Goal: Information Seeking & Learning: Find specific fact

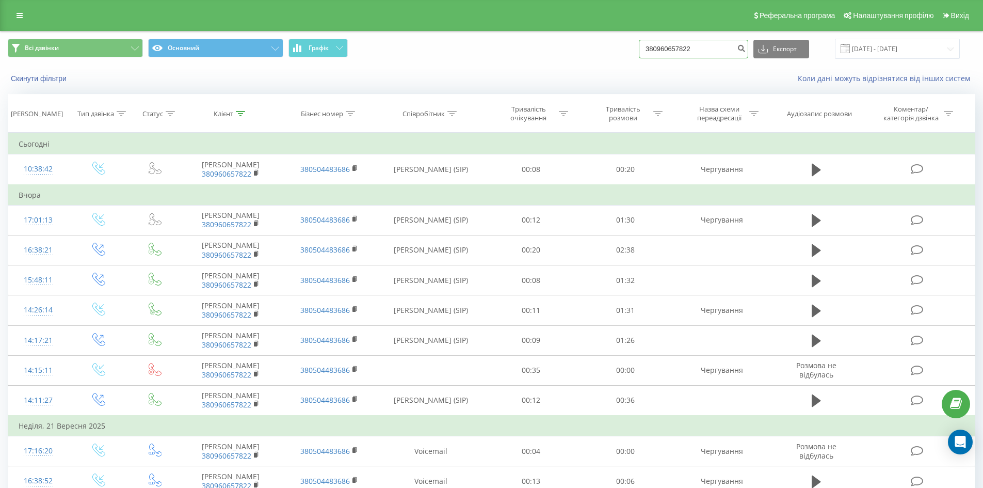
click at [718, 48] on input "380960657822" at bounding box center [693, 49] width 109 height 19
paste input "51533376"
type input "380951533376"
click at [746, 50] on icon "submit" at bounding box center [741, 47] width 9 height 6
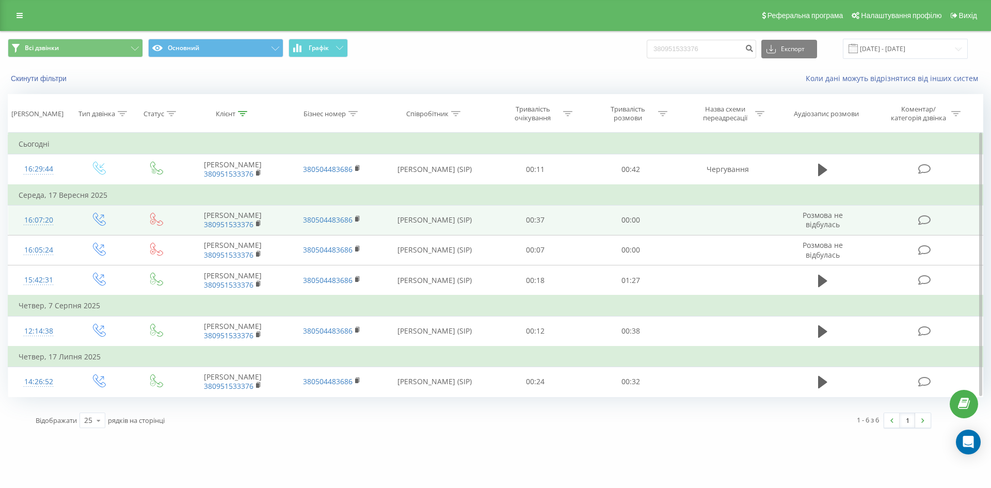
drag, startPoint x: 411, startPoint y: 215, endPoint x: 464, endPoint y: 230, distance: 54.7
click at [464, 230] on td "Вакуліч Софія Миколаївна (SIP)" at bounding box center [434, 220] width 107 height 30
copy td "Вакуліч Софія Миколаївна (SIP)"
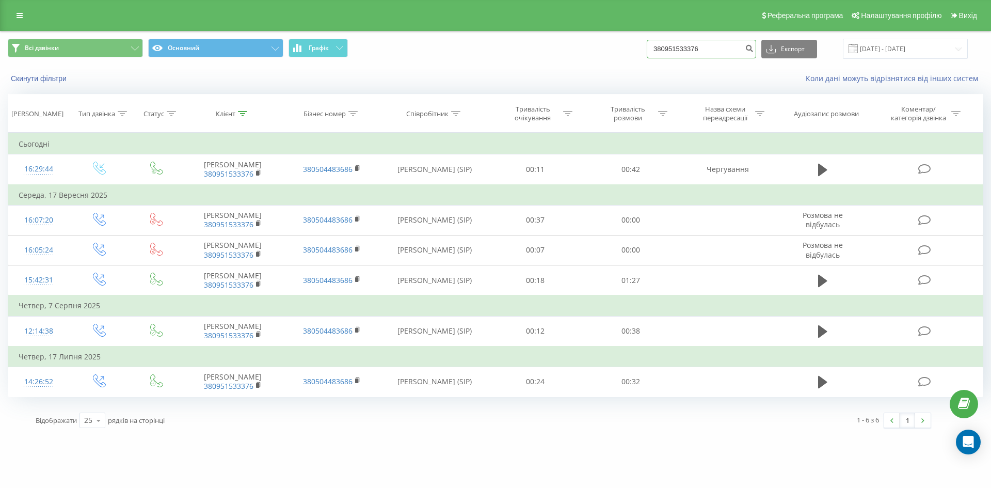
click at [706, 42] on input "380951533376" at bounding box center [700, 49] width 109 height 19
drag, startPoint x: 715, startPoint y: 49, endPoint x: 655, endPoint y: 50, distance: 60.4
click at [655, 50] on div "Всі дзвінки Основний Графік 380951533376 Експорт .csv .xls .xlsx 23.06.2025 - 2…" at bounding box center [495, 49] width 975 height 20
paste input "673525949"
type input "380673525949"
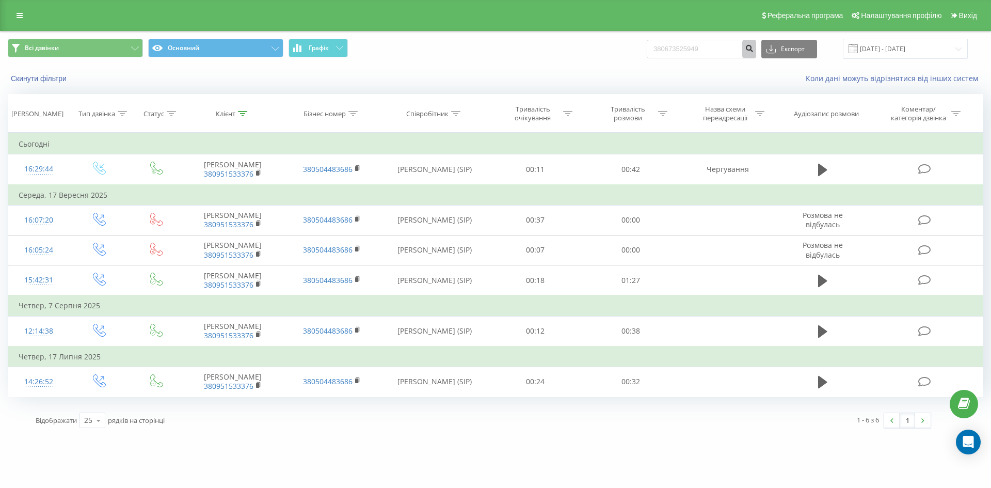
click at [753, 44] on icon "submit" at bounding box center [749, 47] width 9 height 6
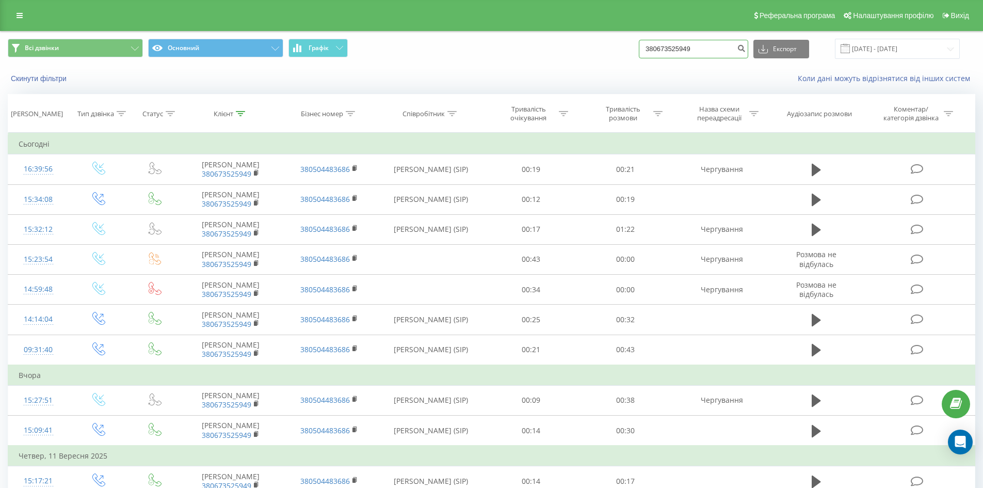
click at [703, 51] on input "380673525949" at bounding box center [693, 49] width 109 height 19
drag, startPoint x: 703, startPoint y: 50, endPoint x: 636, endPoint y: 50, distance: 67.1
click at [636, 50] on div "Всі дзвінки Основний Графік 380673525949 Експорт .csv .xls .xlsx [DATE] - [DATE]" at bounding box center [491, 49] width 967 height 20
paste input "504658208"
type input "380504658208"
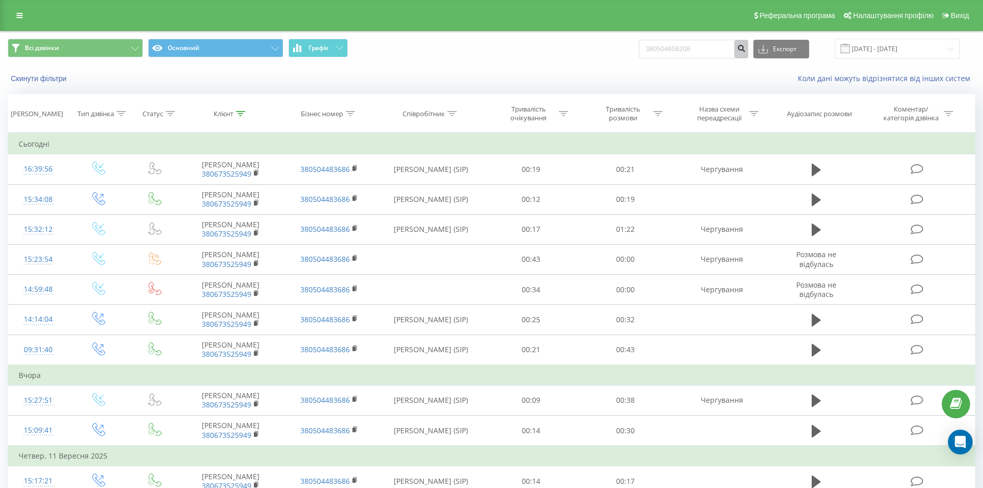
click at [746, 48] on icon "submit" at bounding box center [741, 47] width 9 height 6
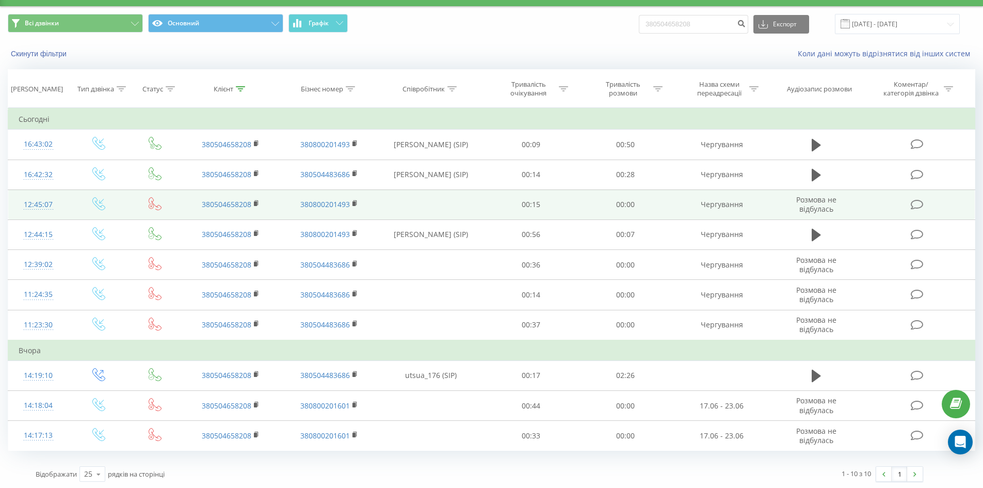
scroll to position [26, 0]
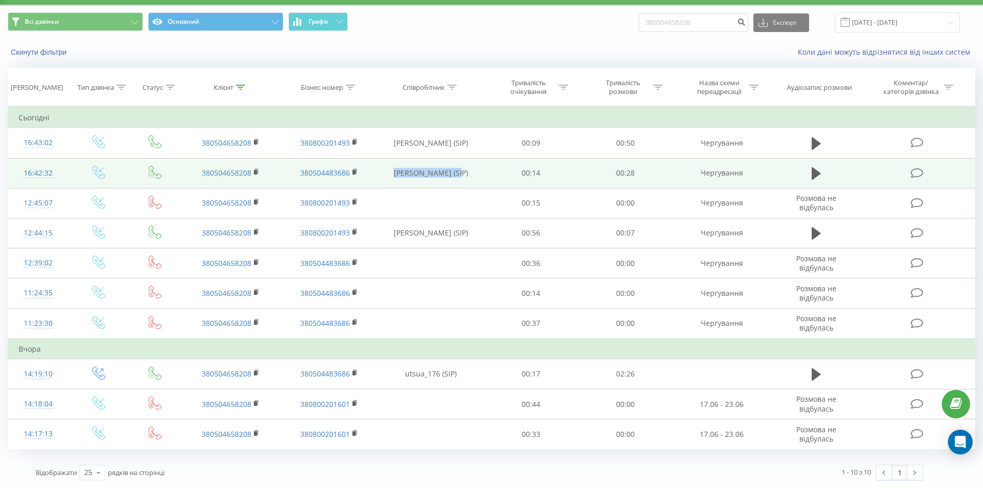
drag, startPoint x: 403, startPoint y: 174, endPoint x: 467, endPoint y: 177, distance: 64.1
click at [467, 177] on td "[PERSON_NAME] (SIP)" at bounding box center [431, 173] width 106 height 30
copy td "[PERSON_NAME] (SIP)"
